Goal: Information Seeking & Learning: Learn about a topic

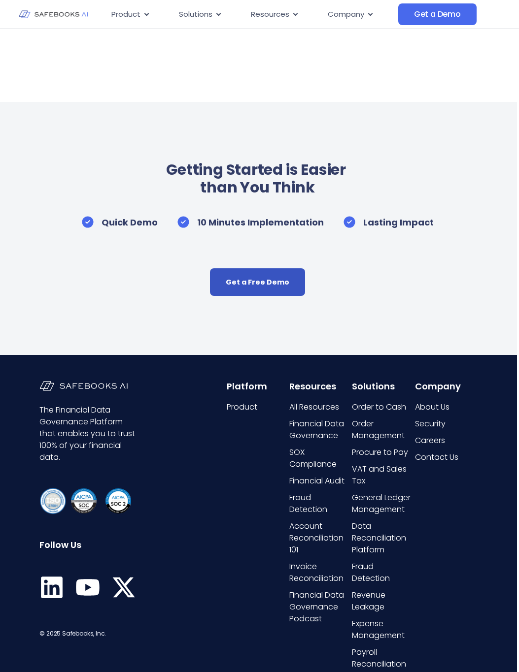
scroll to position [1928, 2]
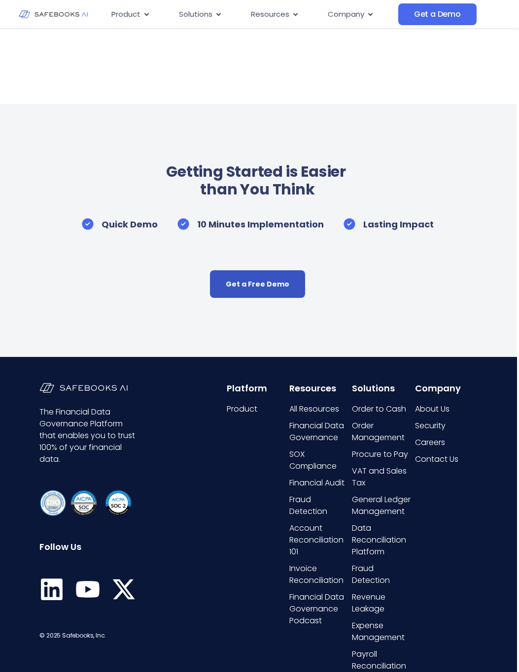
click at [261, 282] on link "Get a Free Demo" at bounding box center [257, 284] width 95 height 28
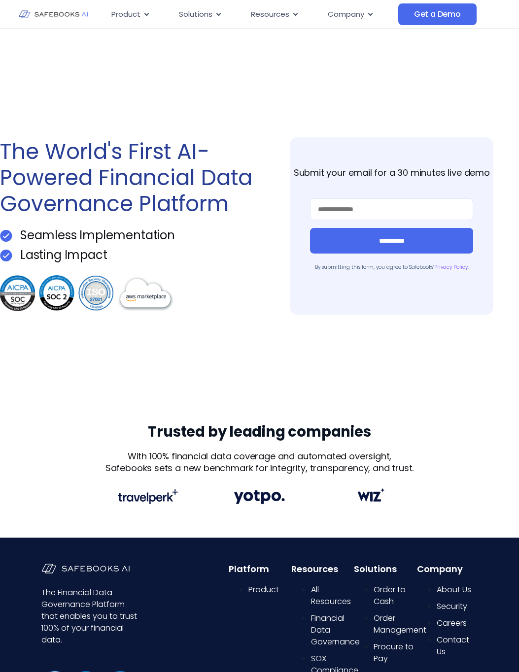
click at [69, 16] on img at bounding box center [53, 14] width 69 height 20
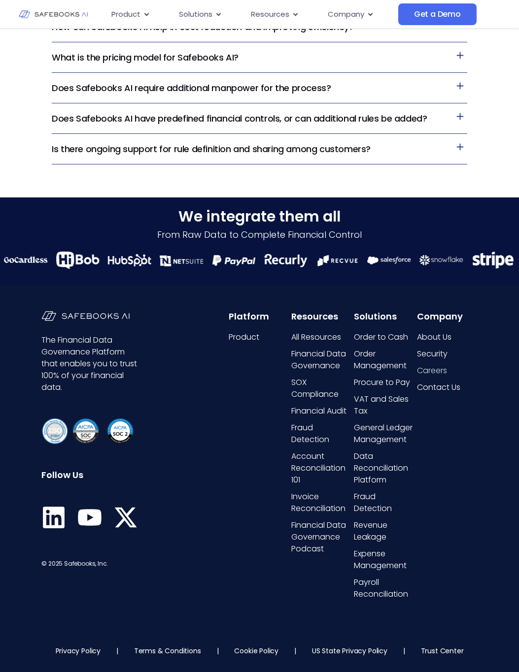
scroll to position [2053, 0]
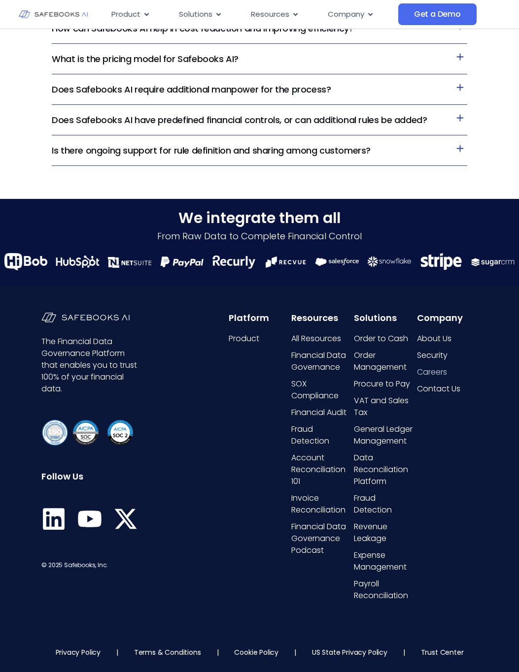
click at [424, 373] on span "Careers" at bounding box center [432, 372] width 30 height 12
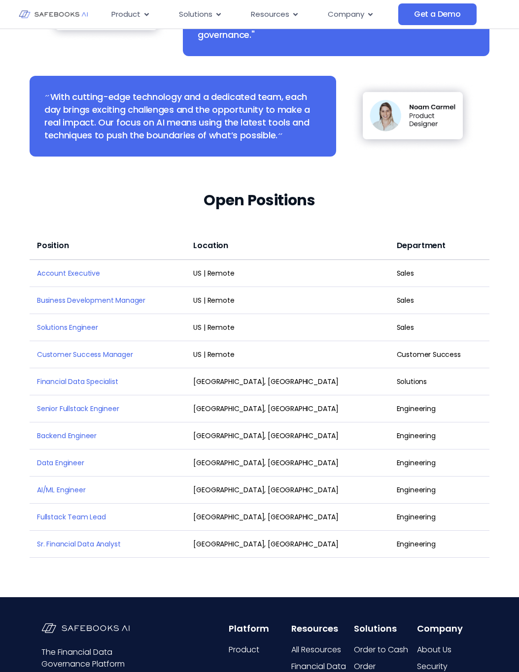
scroll to position [670, 0]
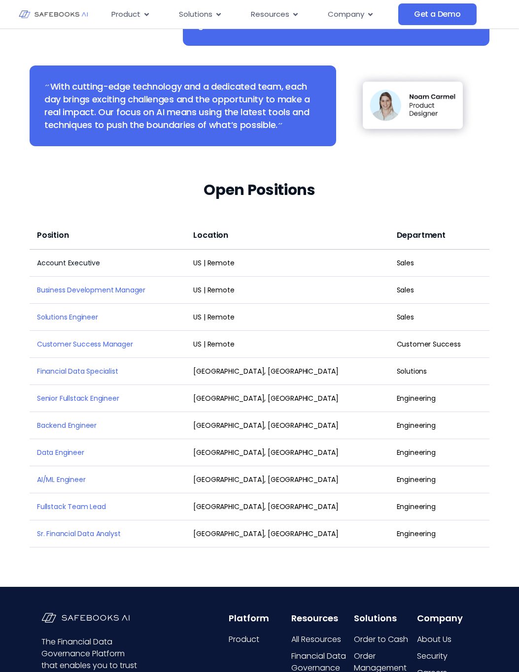
click at [78, 262] on link "Account Executive" at bounding box center [68, 263] width 63 height 10
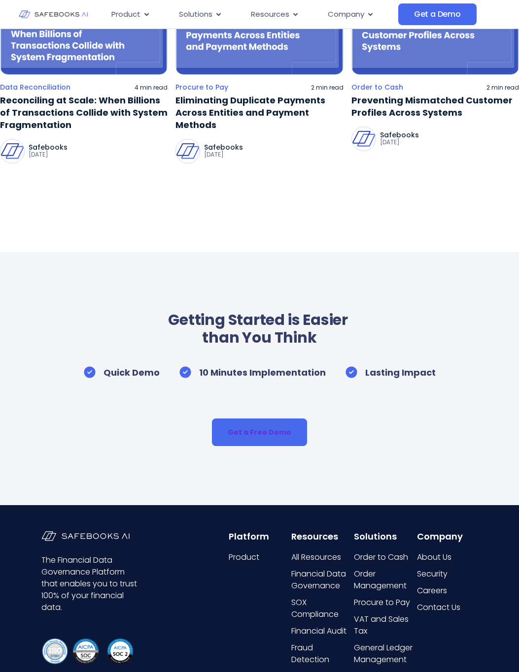
scroll to position [1786, 0]
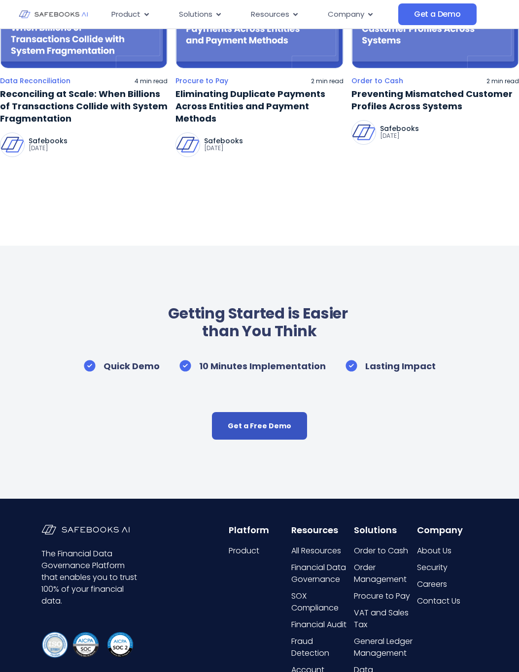
click at [247, 423] on link "Get a Free Demo" at bounding box center [259, 426] width 95 height 28
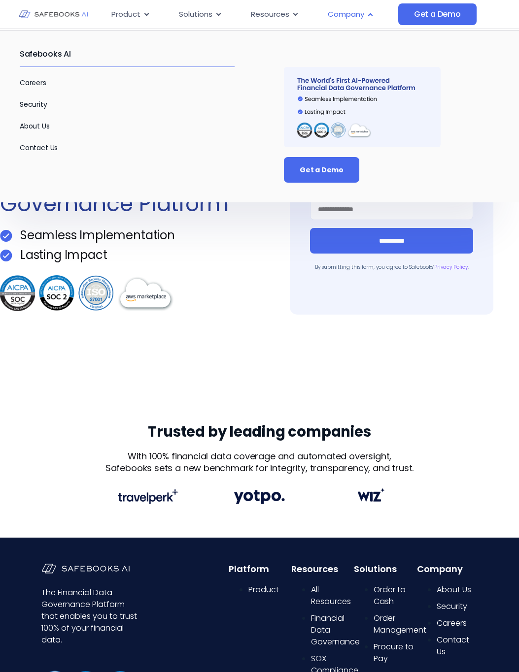
click at [355, 15] on span "Company" at bounding box center [346, 14] width 36 height 11
click at [37, 123] on link "About Us" at bounding box center [35, 126] width 30 height 10
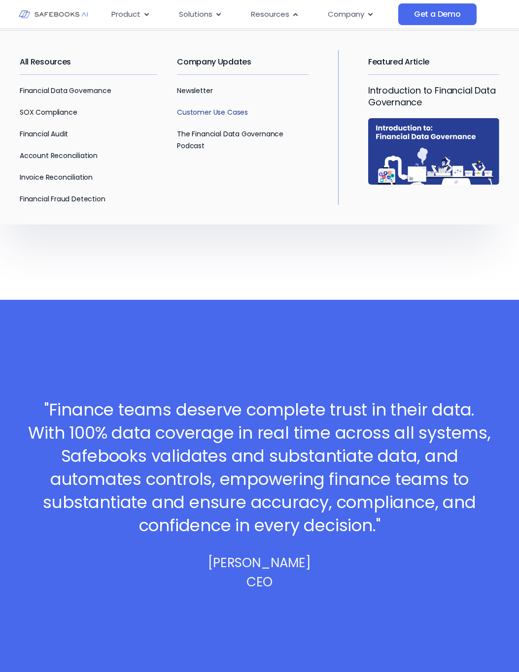
click at [198, 112] on link "Customer Use Cases" at bounding box center [212, 112] width 71 height 10
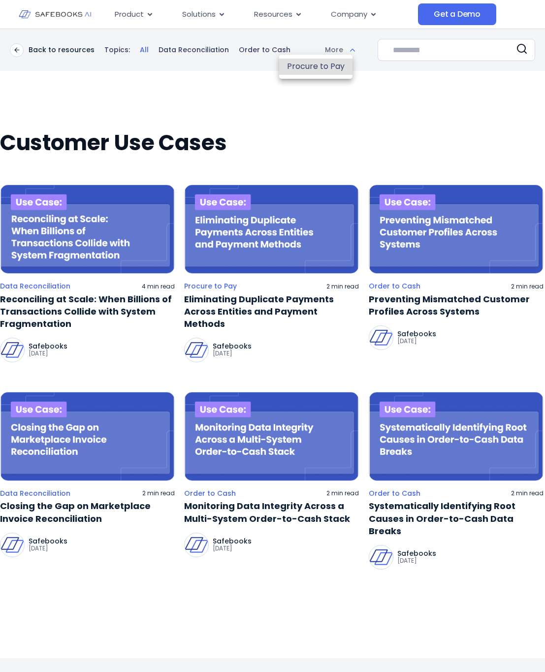
click at [340, 53] on body "Skip to content Product Close Product Open Product Product Platform Overview Se…" at bounding box center [272, 336] width 545 height 672
click at [342, 15] on div at bounding box center [272, 336] width 545 height 672
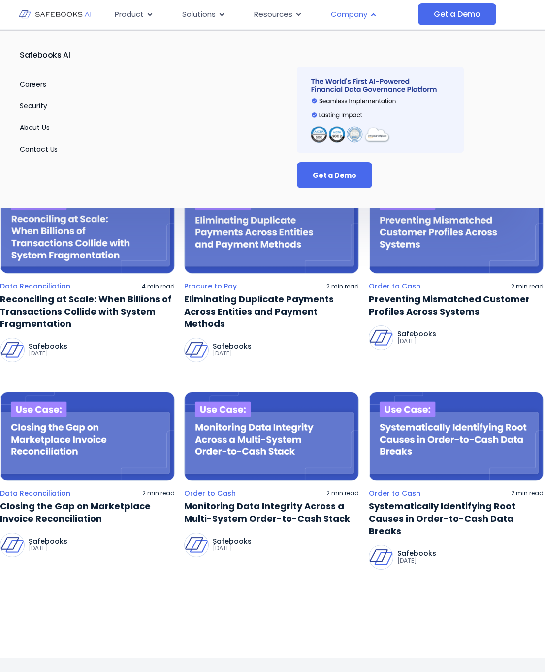
click at [347, 16] on span "Company" at bounding box center [349, 14] width 36 height 11
click at [372, 16] on icon "Menu" at bounding box center [373, 14] width 7 height 7
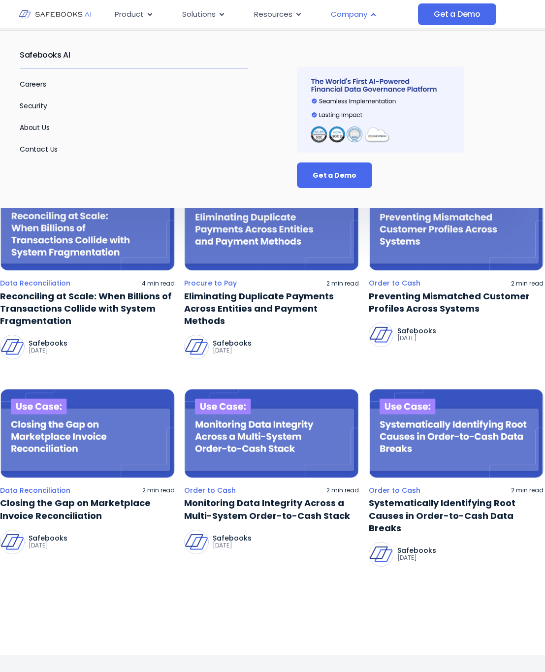
click at [349, 14] on span "Company" at bounding box center [349, 14] width 36 height 11
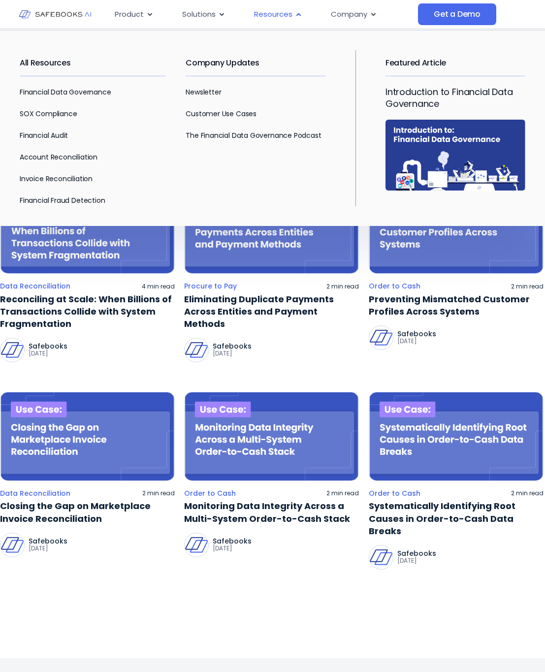
click at [273, 13] on span "Resources" at bounding box center [273, 14] width 38 height 11
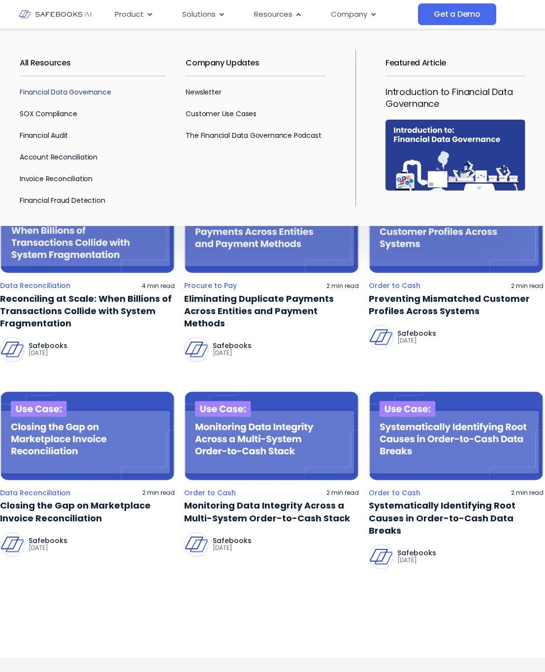
click at [58, 94] on link "Financial Data Governance" at bounding box center [66, 92] width 92 height 10
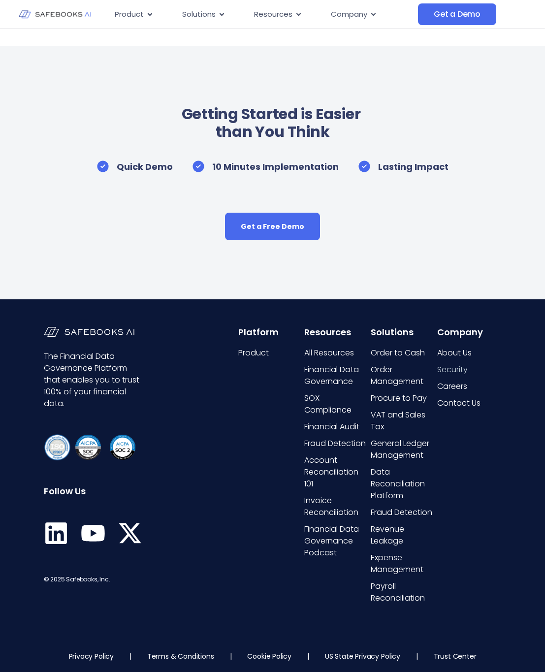
scroll to position [831, 0]
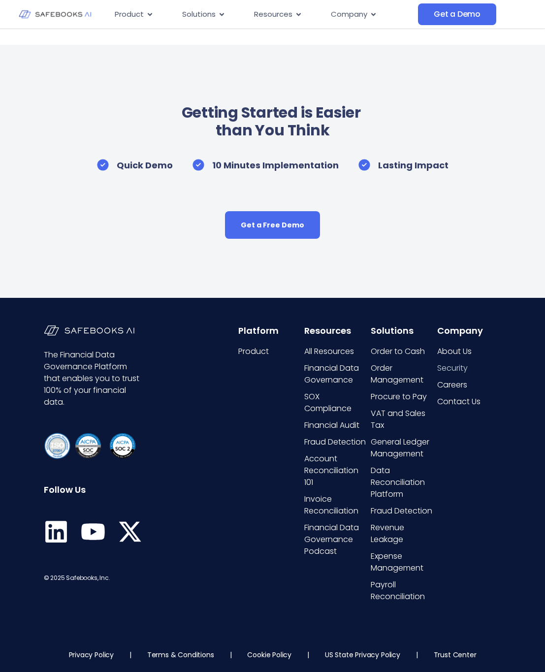
click at [450, 368] on span "Security" at bounding box center [452, 368] width 31 height 12
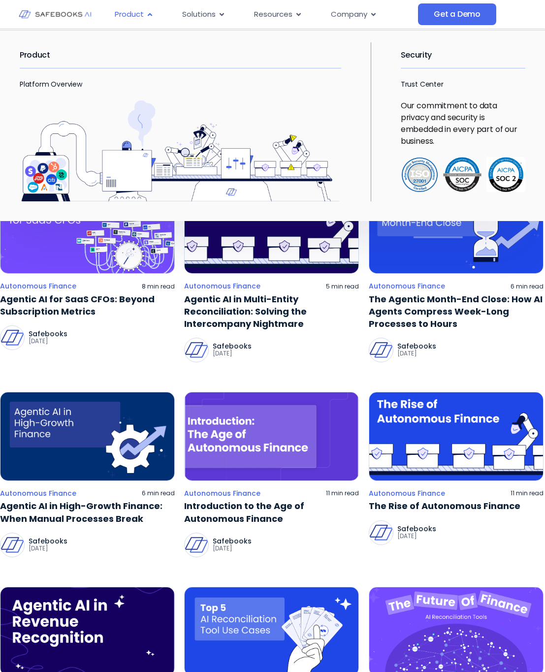
click at [132, 16] on span "Product" at bounding box center [129, 14] width 29 height 11
click at [140, 15] on span "Product" at bounding box center [129, 14] width 29 height 11
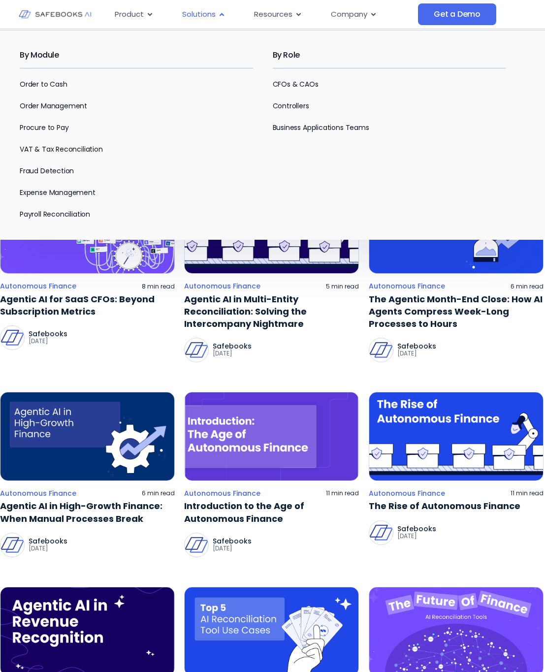
click at [222, 17] on icon "Menu" at bounding box center [221, 14] width 7 height 7
click at [212, 14] on span "Solutions" at bounding box center [198, 14] width 33 height 11
